Goal: Transaction & Acquisition: Purchase product/service

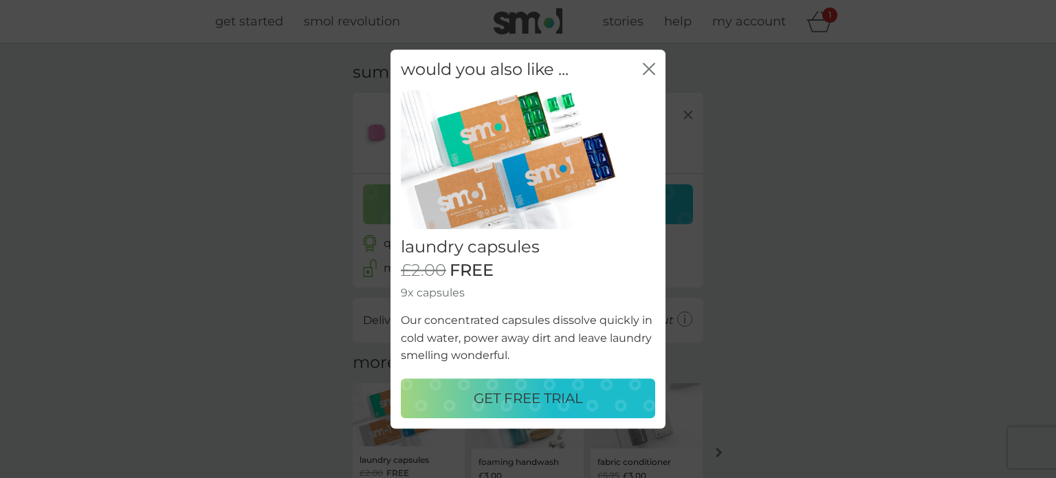
click at [533, 388] on p "GET FREE TRIAL" at bounding box center [528, 398] width 109 height 22
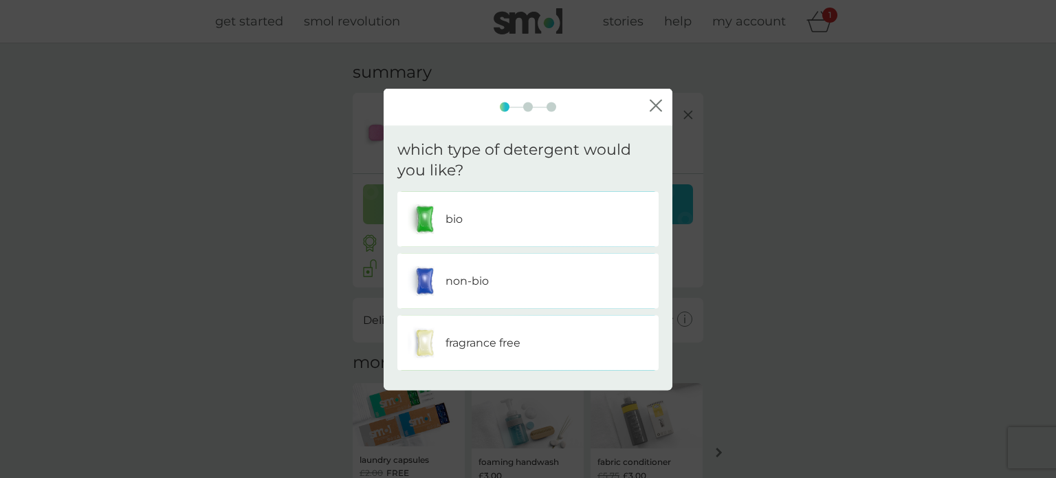
click at [521, 279] on div "non-bio" at bounding box center [528, 281] width 241 height 34
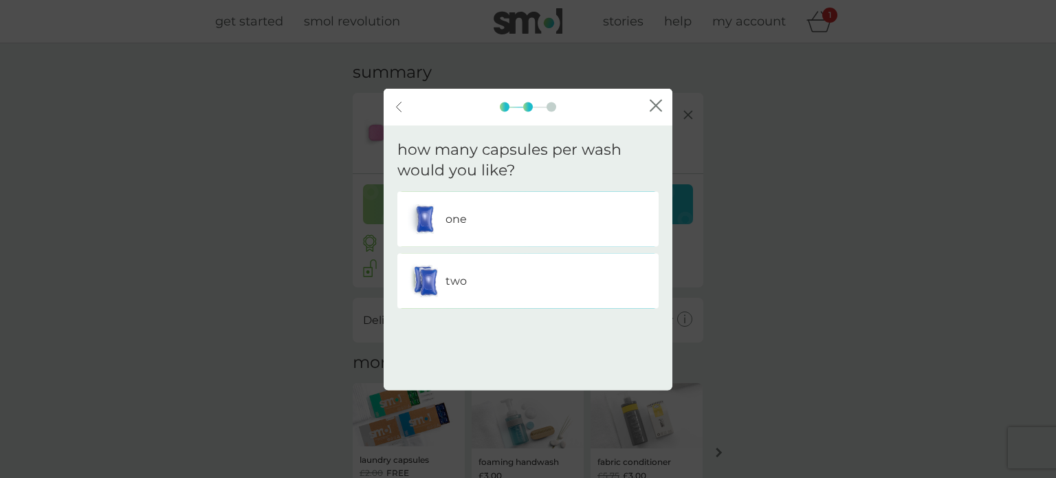
click at [521, 279] on div "two" at bounding box center [528, 281] width 241 height 34
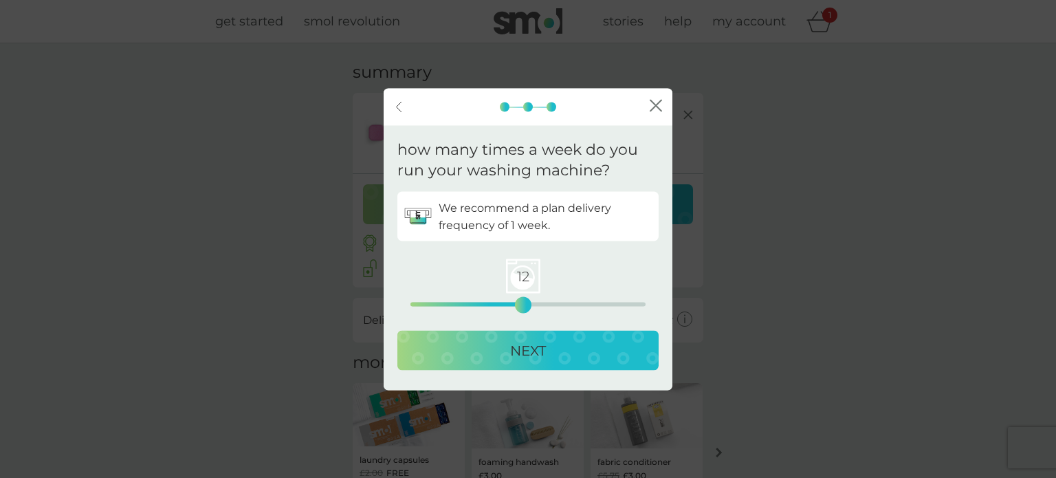
drag, startPoint x: 410, startPoint y: 297, endPoint x: 525, endPoint y: 296, distance: 114.8
click at [525, 296] on div "12 0 12.5 25" at bounding box center [527, 286] width 235 height 56
click at [525, 344] on p "NEXT" at bounding box center [528, 351] width 36 height 22
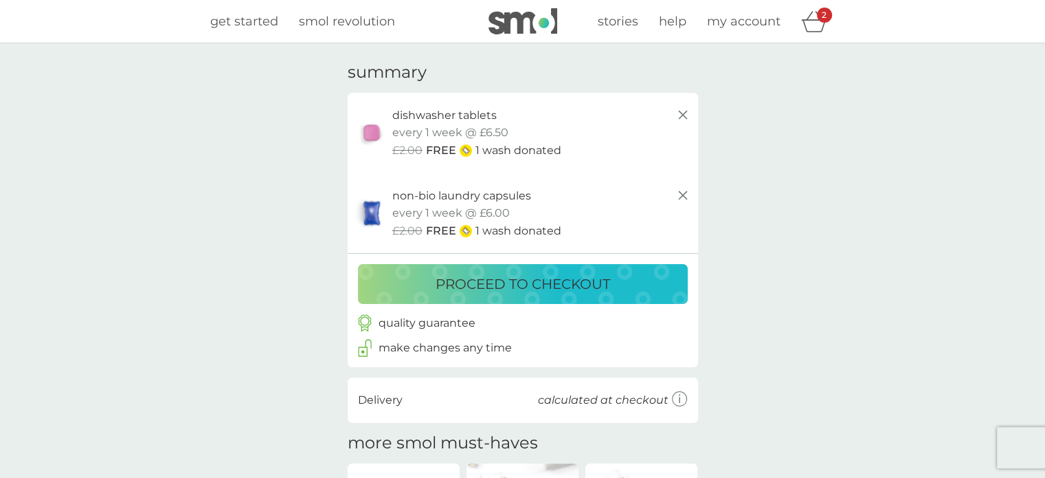
click at [522, 289] on p "proceed to checkout" at bounding box center [523, 284] width 175 height 22
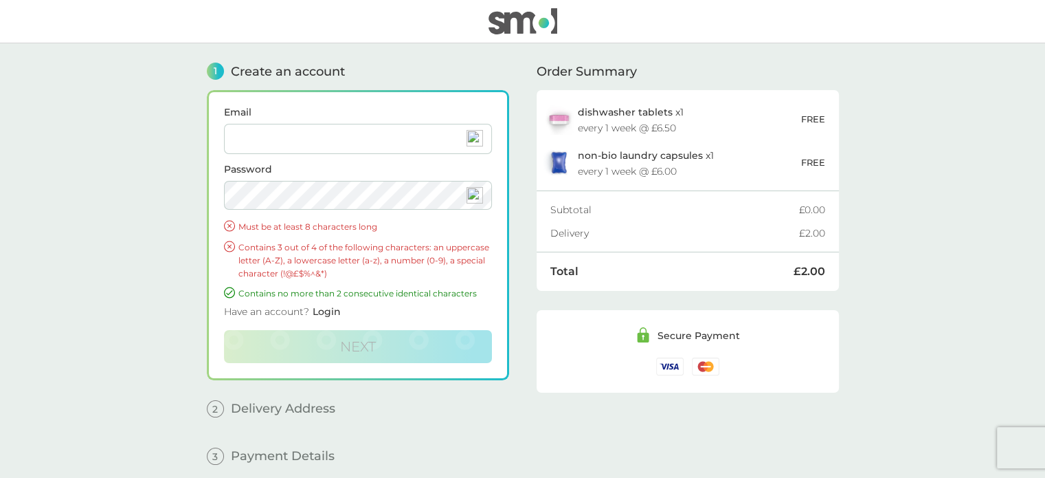
click at [518, 8] on img at bounding box center [523, 21] width 69 height 26
